Goal: Task Accomplishment & Management: Manage account settings

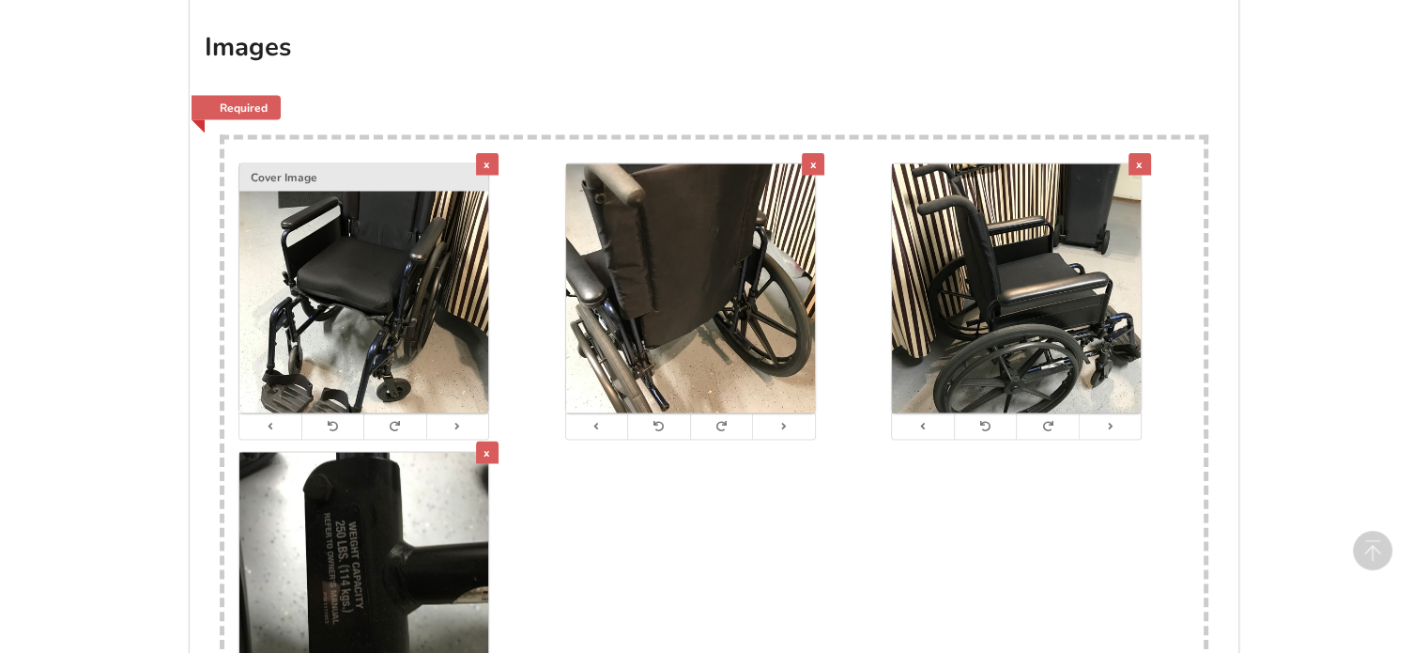
scroll to position [3475, 0]
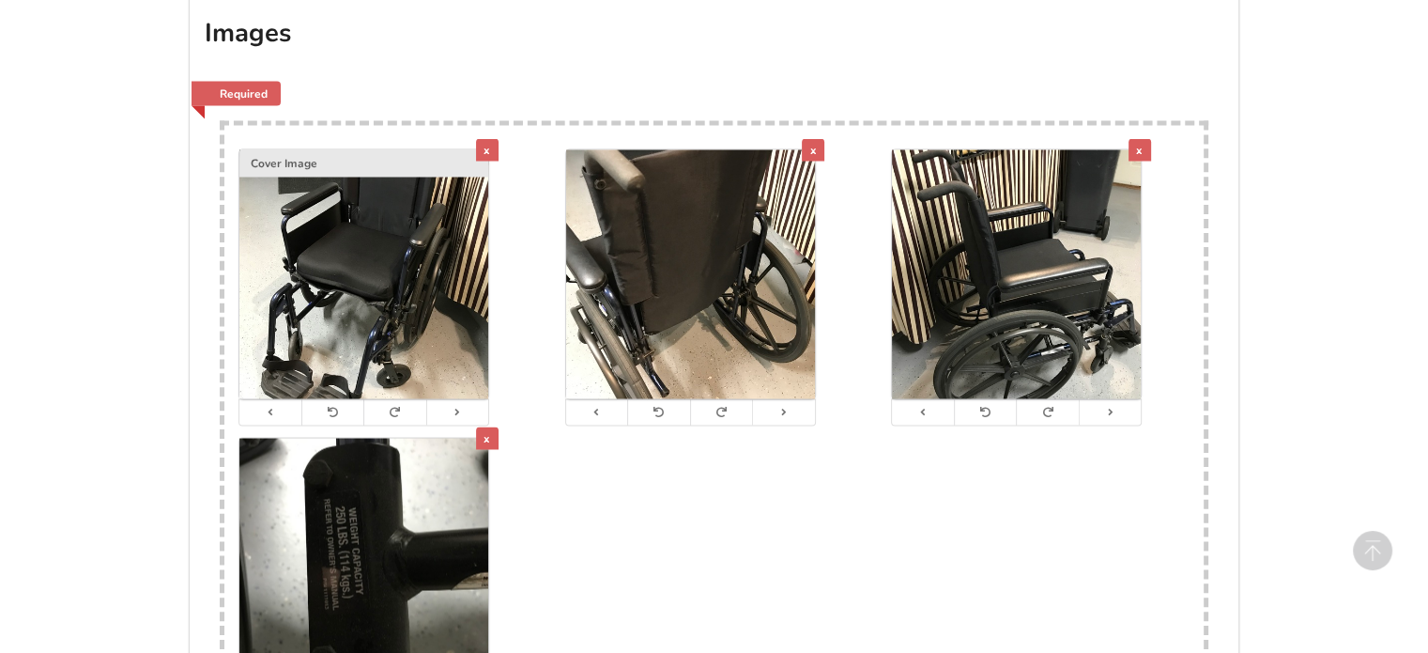
click at [482, 152] on div "x" at bounding box center [487, 149] width 23 height 23
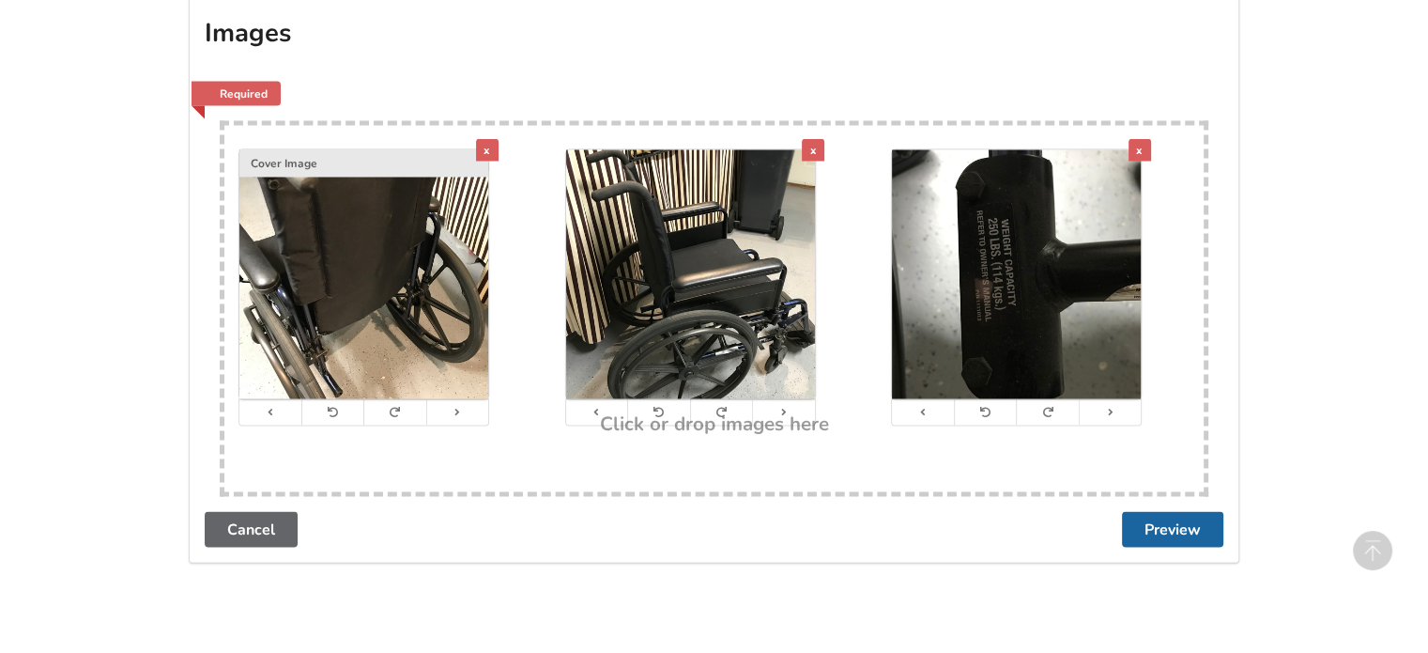
click at [482, 150] on div "x" at bounding box center [487, 149] width 23 height 23
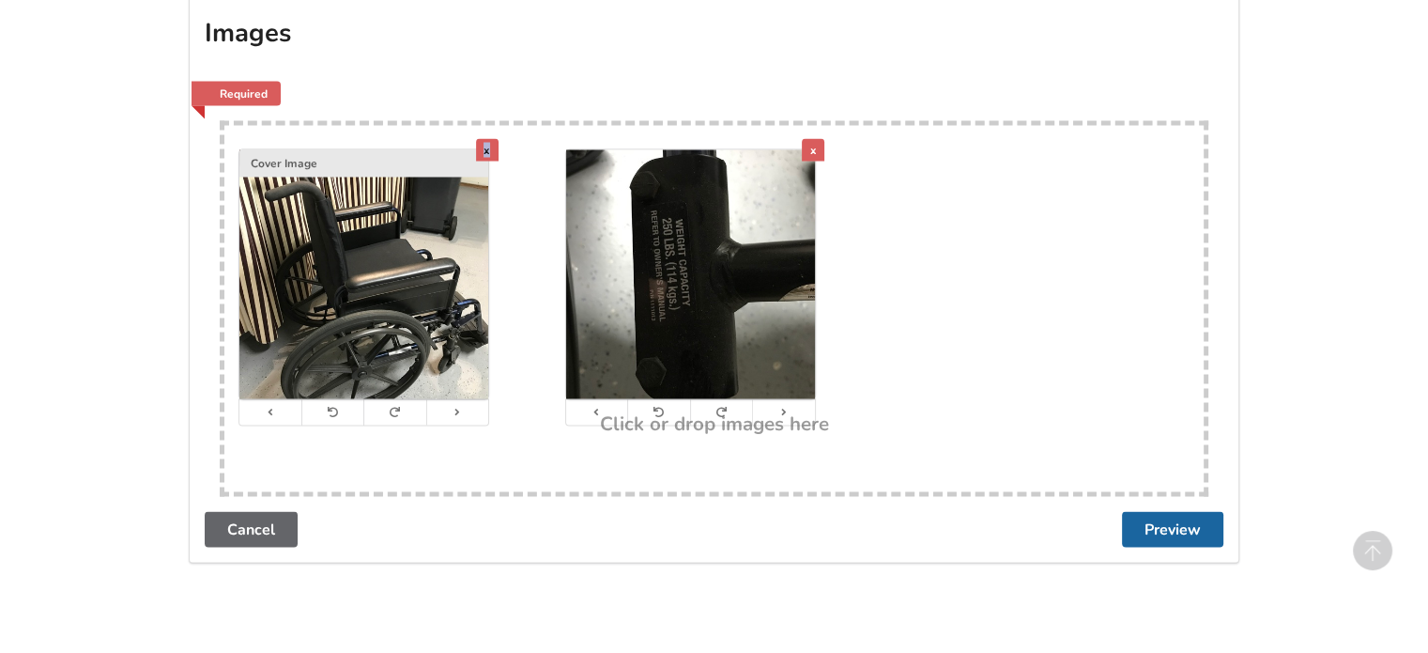
click at [482, 150] on div "x" at bounding box center [487, 149] width 23 height 23
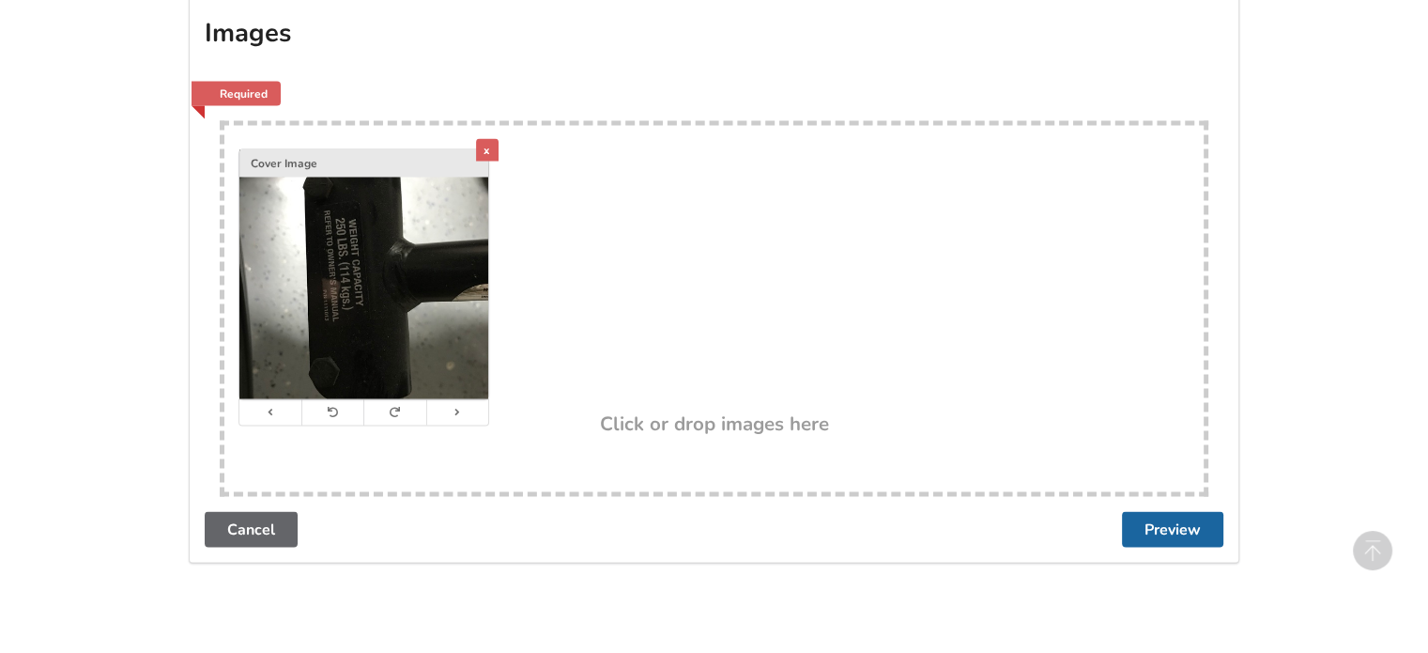
click at [482, 150] on div "x" at bounding box center [487, 149] width 23 height 23
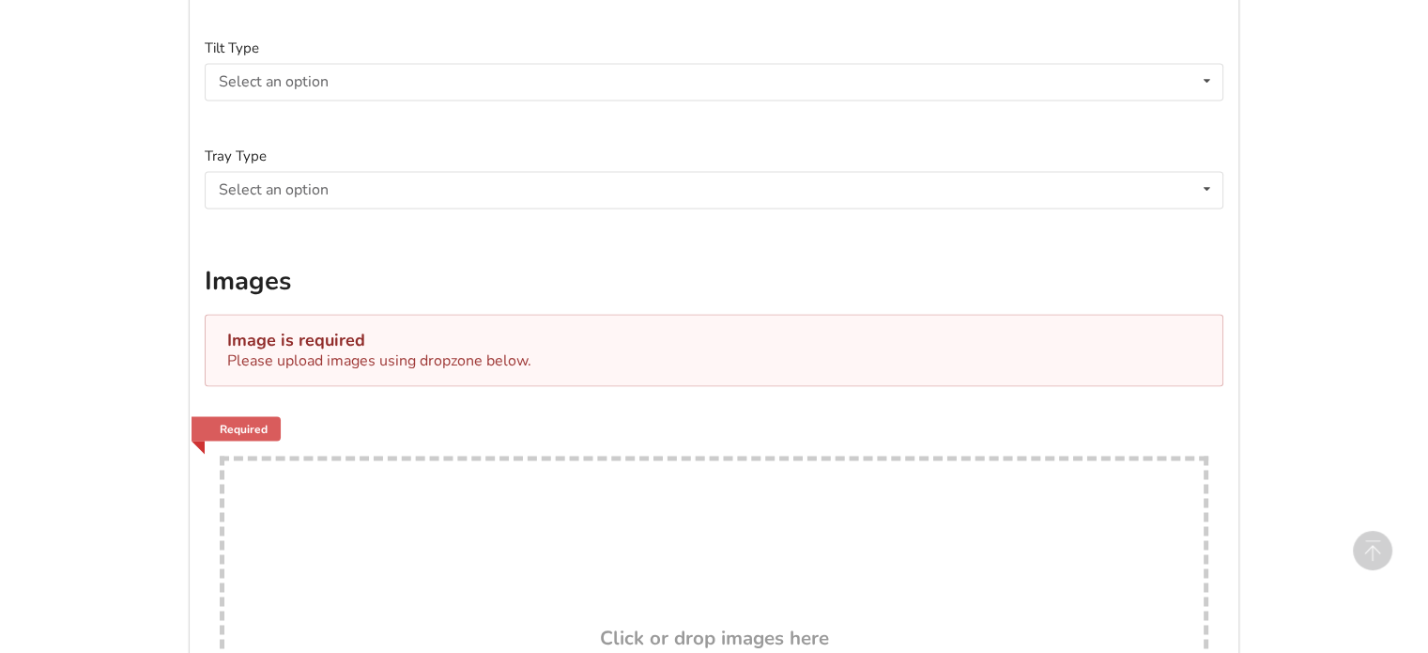
scroll to position [3493, 0]
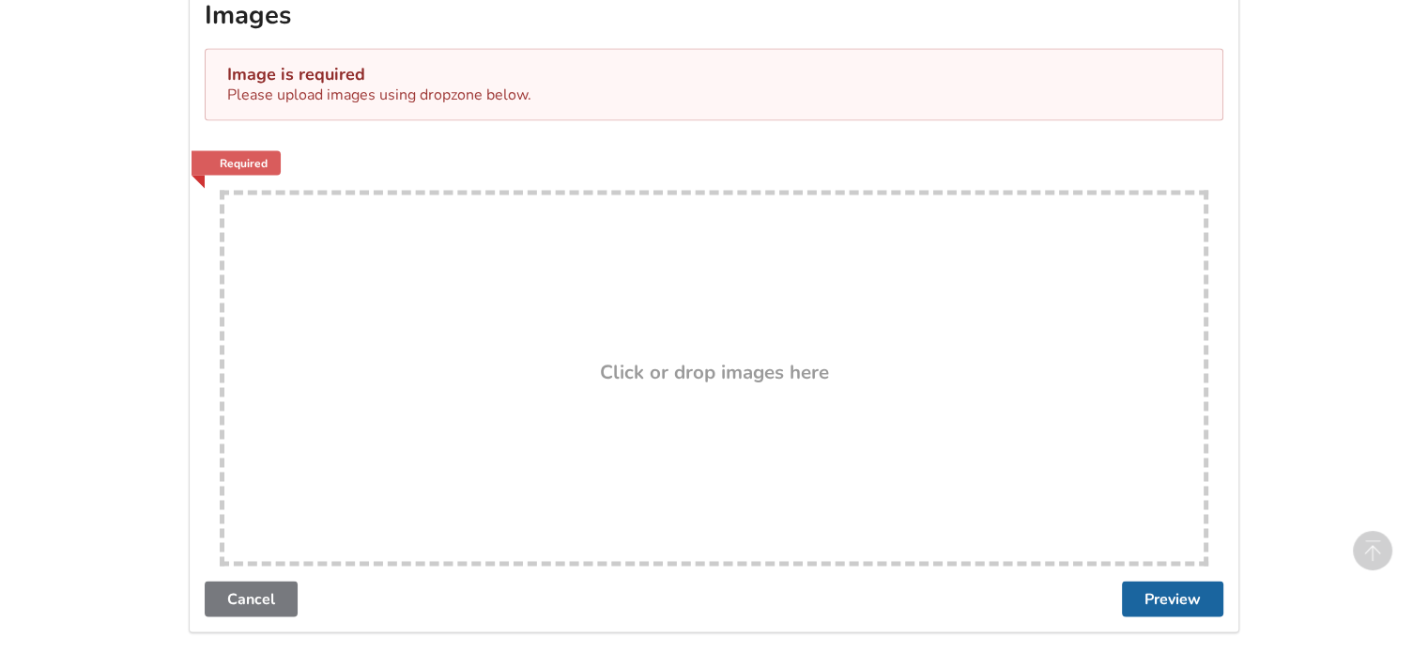
click at [222, 605] on link "Cancel" at bounding box center [251, 598] width 93 height 36
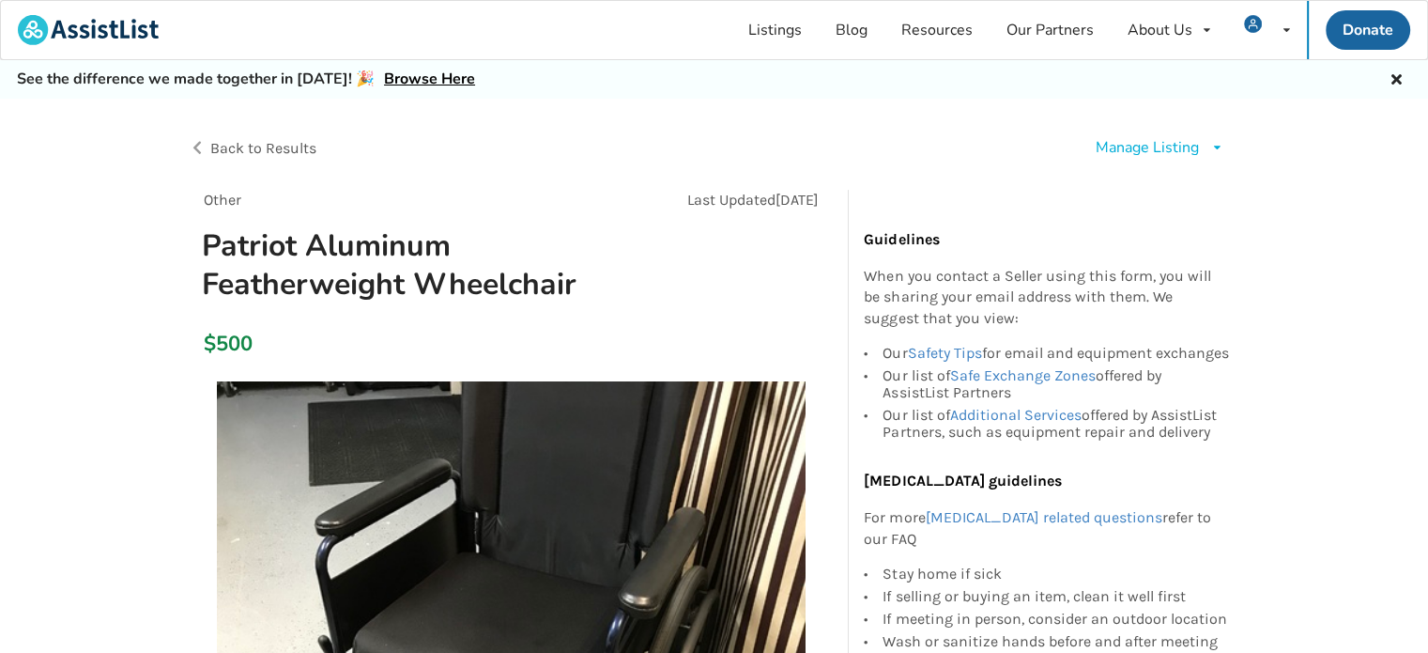
click at [1188, 147] on div "Manage Listing" at bounding box center [1147, 148] width 103 height 22
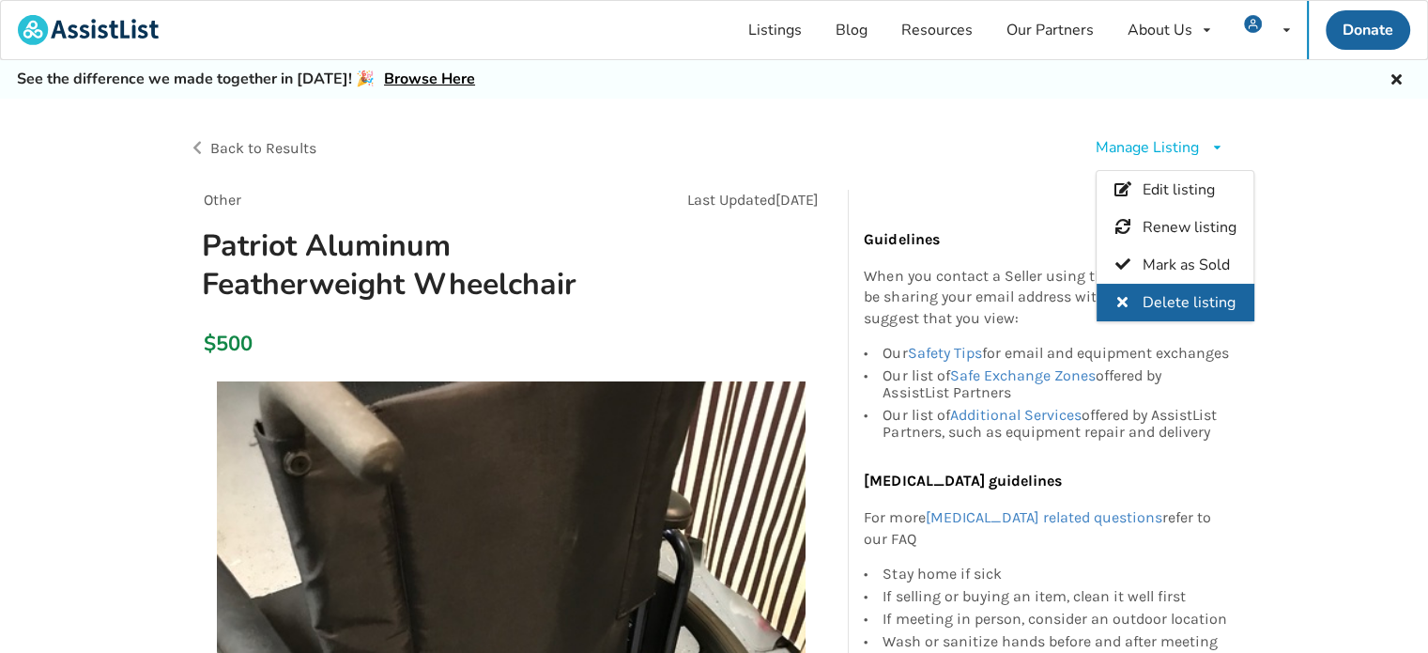
click at [1158, 296] on span "Delete listing" at bounding box center [1189, 302] width 93 height 21
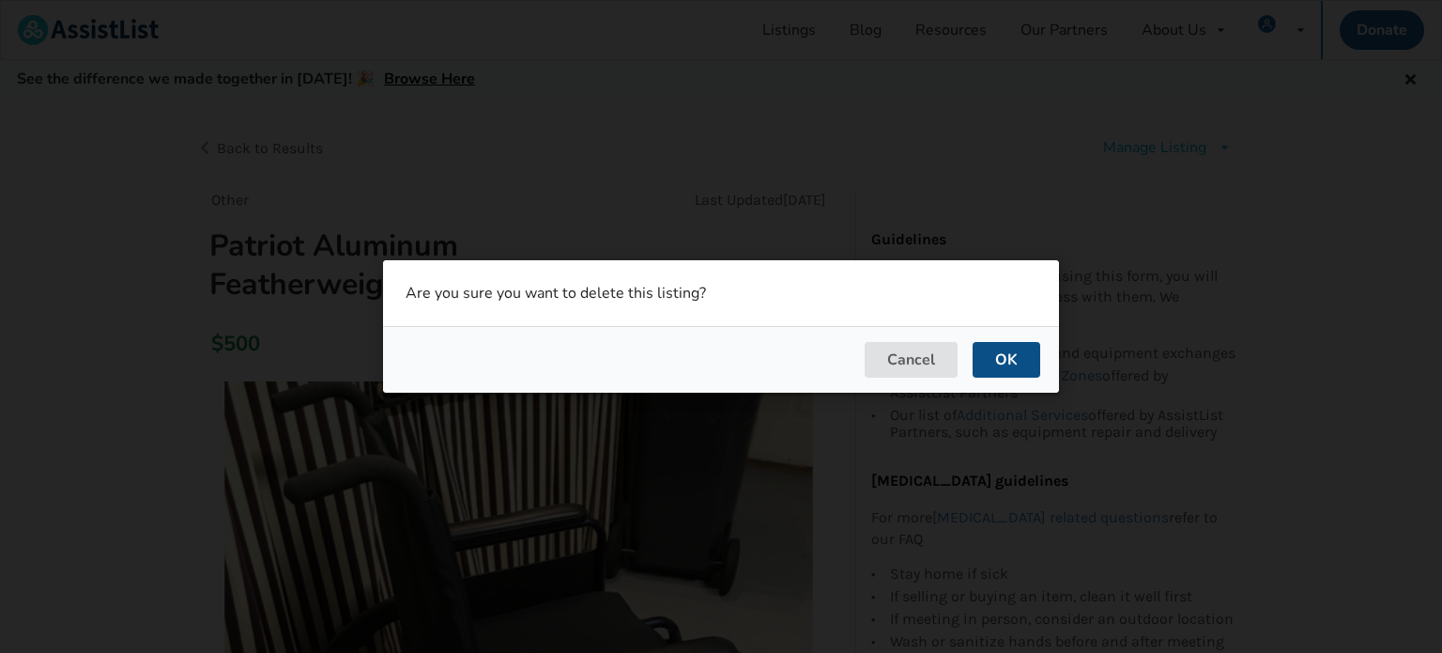
click at [1015, 369] on button "OK" at bounding box center [1007, 360] width 68 height 36
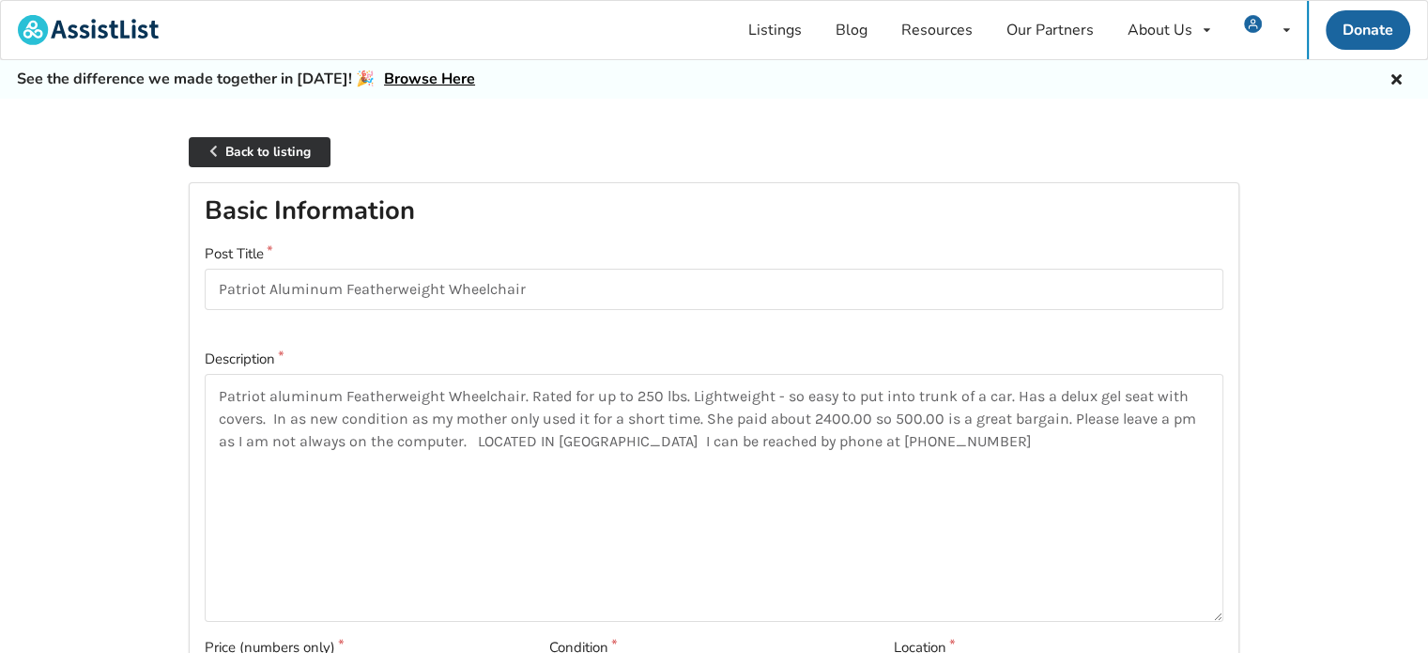
click at [319, 151] on link "Back to listing" at bounding box center [260, 152] width 142 height 31
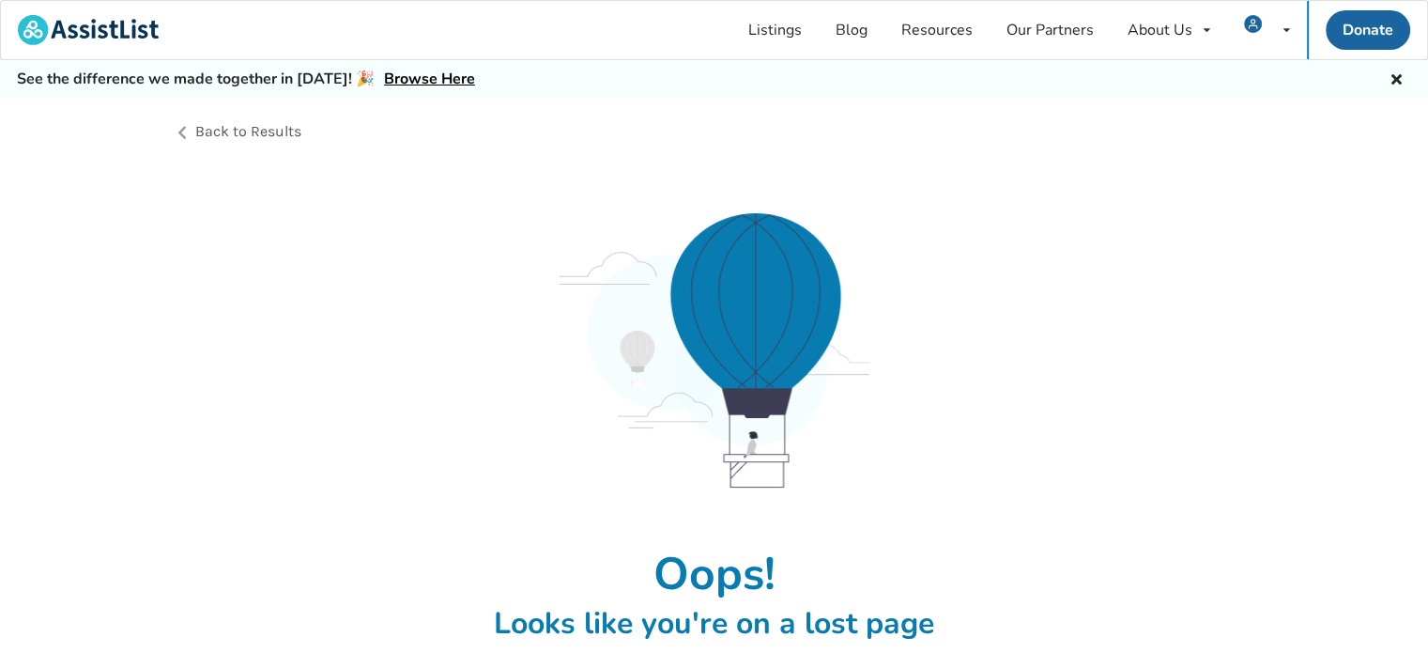
click at [465, 80] on link "Browse Here" at bounding box center [429, 79] width 91 height 21
click at [737, 37] on link "Listings" at bounding box center [775, 30] width 87 height 58
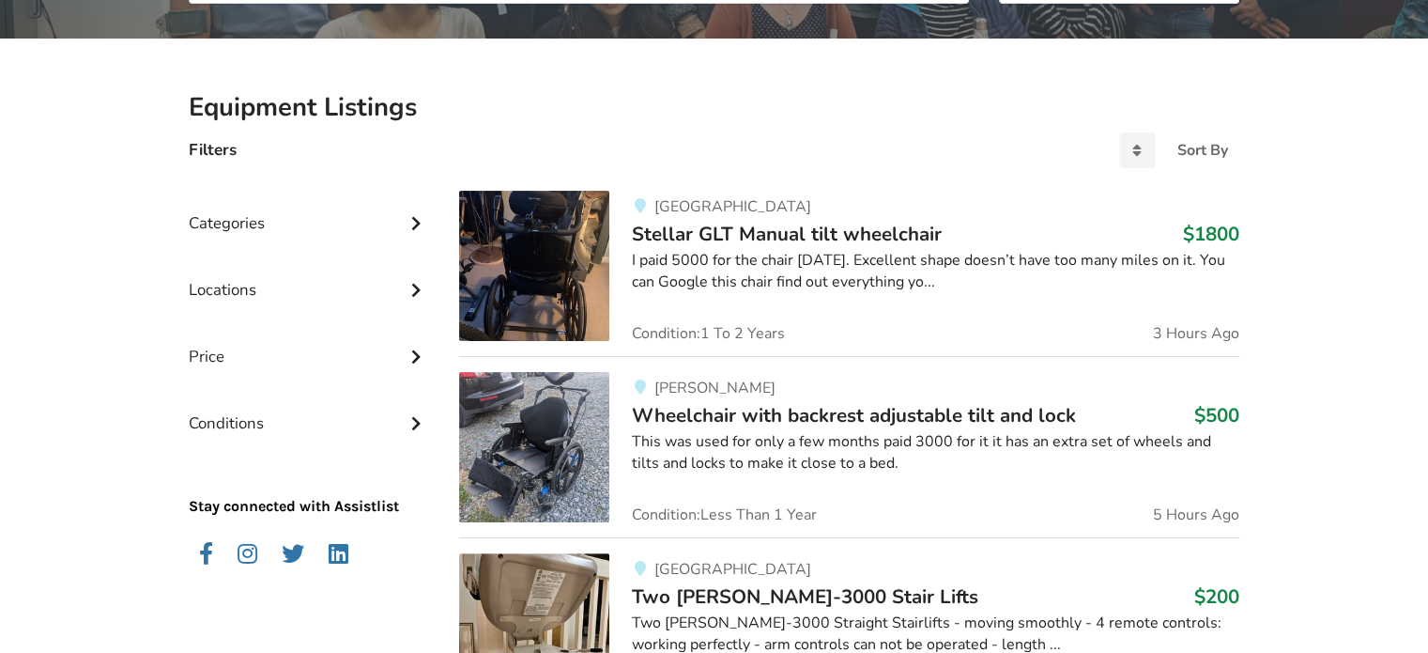
scroll to position [4, 0]
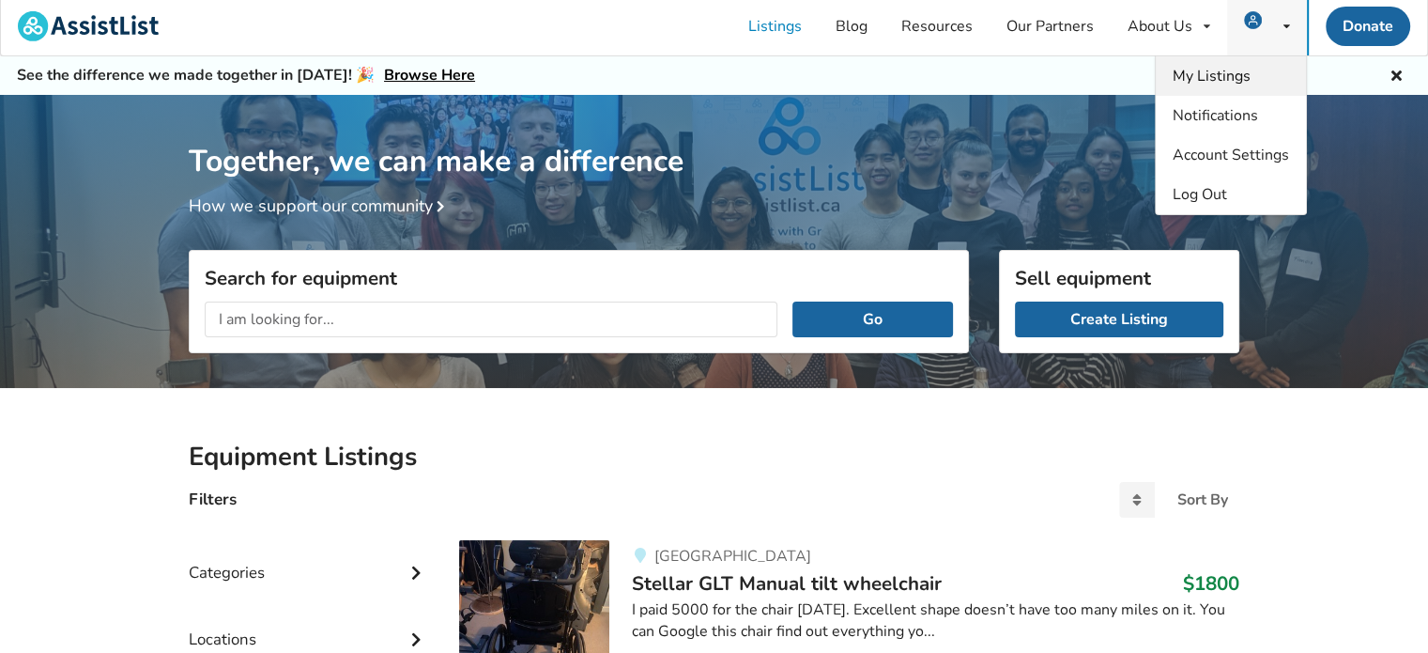
click at [1233, 76] on span "My Listings" at bounding box center [1212, 76] width 78 height 21
